Goal: Information Seeking & Learning: Learn about a topic

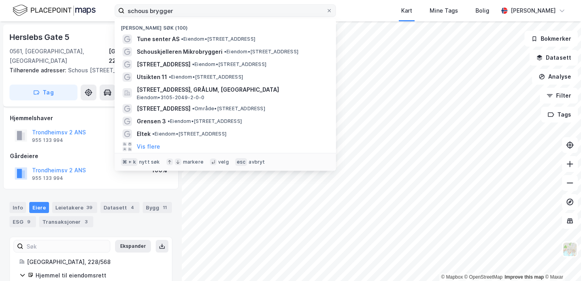
scroll to position [23, 0]
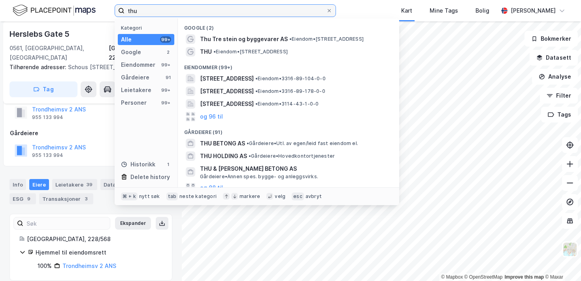
click at [291, 13] on input "thu" at bounding box center [226, 11] width 202 height 12
paste input "[STREET_ADDRESS]"
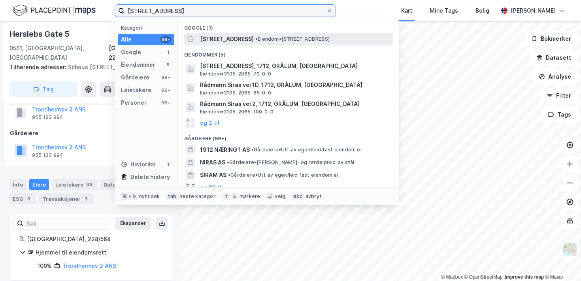
type input "[STREET_ADDRESS]"
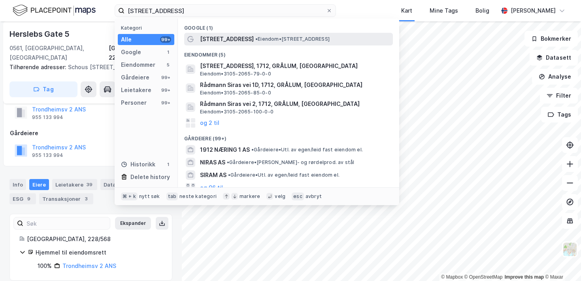
click at [294, 39] on span "• Eiendom • [STREET_ADDRESS]" at bounding box center [292, 39] width 74 height 6
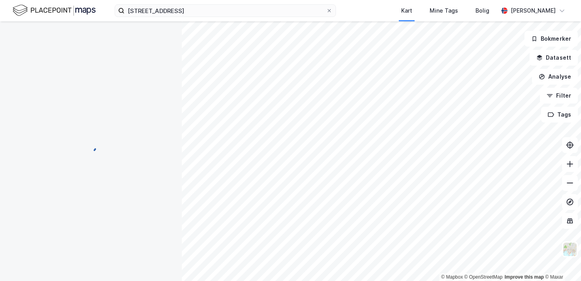
scroll to position [23, 0]
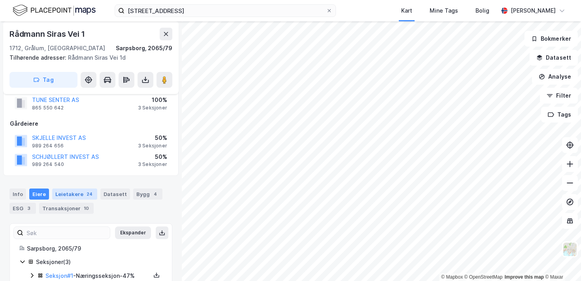
click at [61, 195] on div "Leietakere 24" at bounding box center [74, 194] width 45 height 11
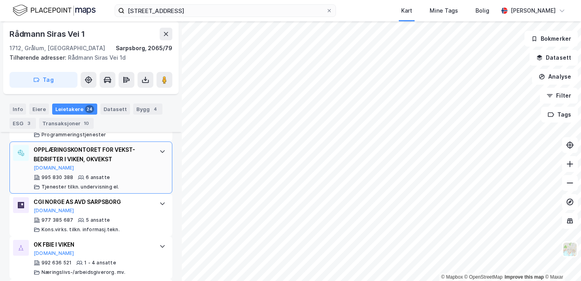
scroll to position [704, 0]
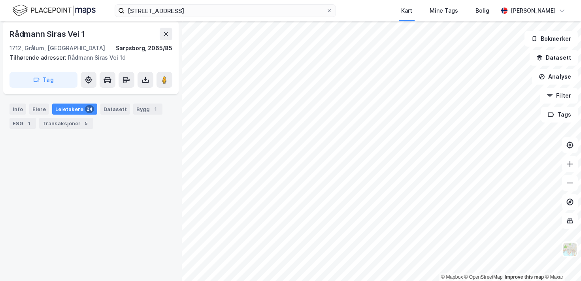
scroll to position [118, 0]
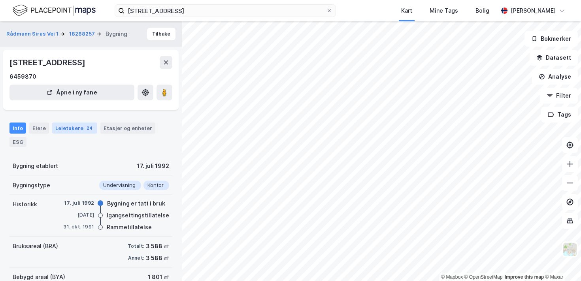
click at [90, 129] on div "Leietakere 24" at bounding box center [74, 128] width 45 height 11
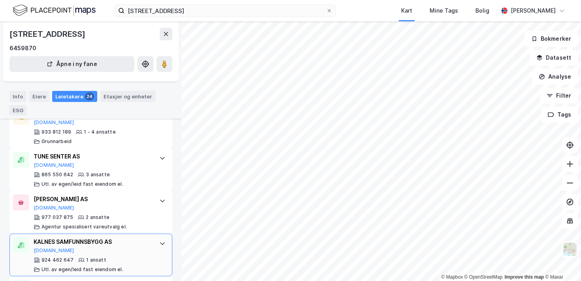
scroll to position [1097, 0]
